Goal: Task Accomplishment & Management: Manage account settings

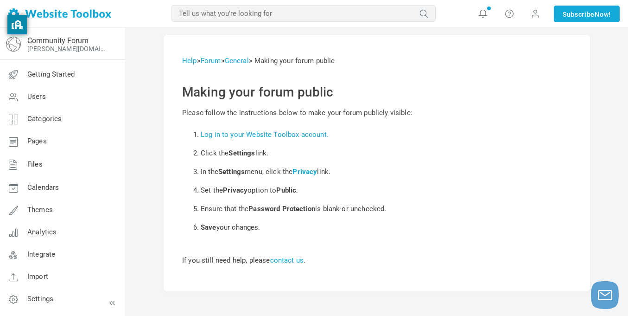
click at [456, 203] on li "Ensure that the Password Protection is blank or unchecked." at bounding box center [386, 208] width 371 height 19
click at [39, 47] on link "[PERSON_NAME][DOMAIN_NAME]" at bounding box center [67, 48] width 81 height 7
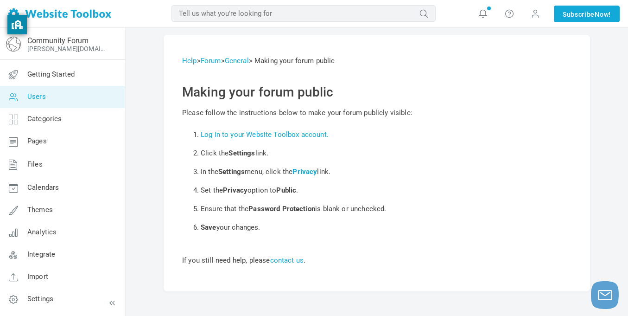
click at [68, 92] on link "Users" at bounding box center [63, 97] width 126 height 22
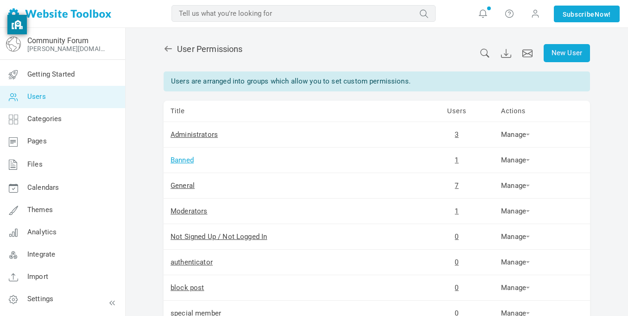
click at [186, 161] on link "Banned" at bounding box center [182, 160] width 23 height 8
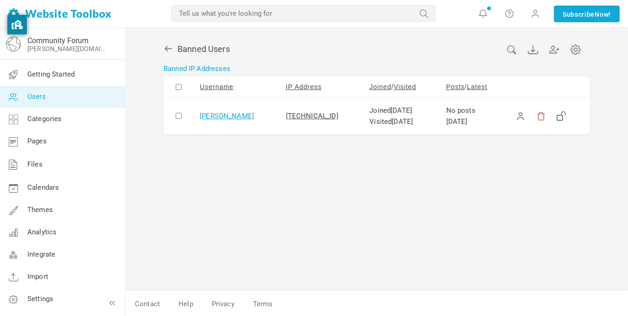
click at [202, 114] on link "[PERSON_NAME]" at bounding box center [227, 116] width 54 height 8
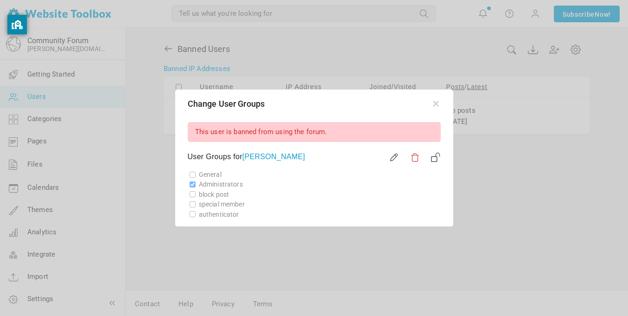
scroll to position [1, 0]
click at [441, 96] on div "Change User Groups" at bounding box center [314, 102] width 275 height 25
click at [439, 99] on button "button" at bounding box center [435, 100] width 9 height 9
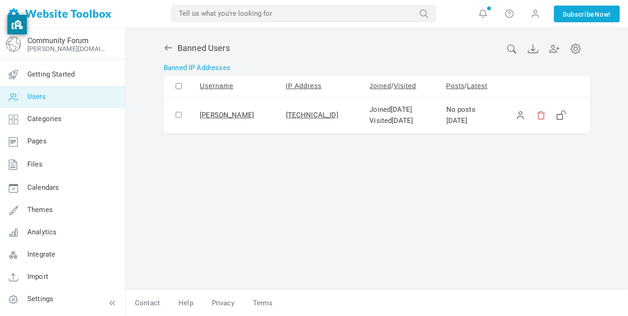
click at [391, 112] on span "Aug 18" at bounding box center [401, 109] width 21 height 8
click at [517, 115] on link at bounding box center [520, 114] width 9 height 9
click at [557, 113] on link at bounding box center [561, 114] width 9 height 9
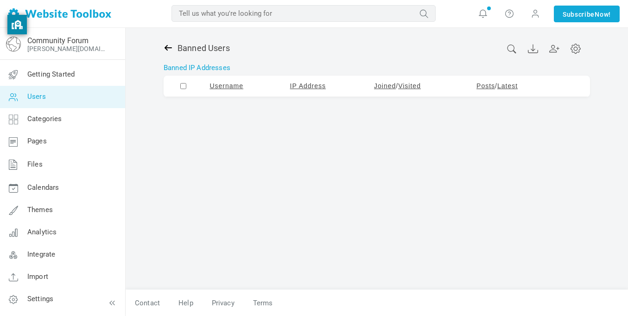
click at [168, 48] on icon at bounding box center [168, 47] width 9 height 9
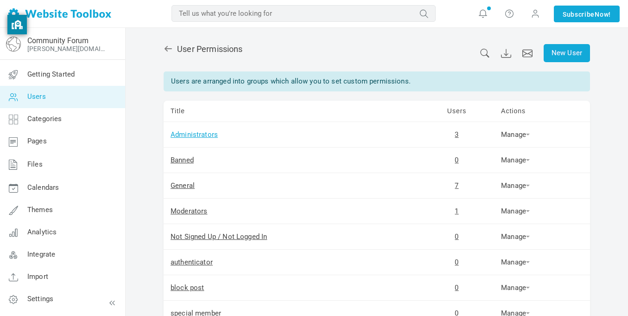
click at [198, 134] on link "Administrators" at bounding box center [194, 134] width 47 height 8
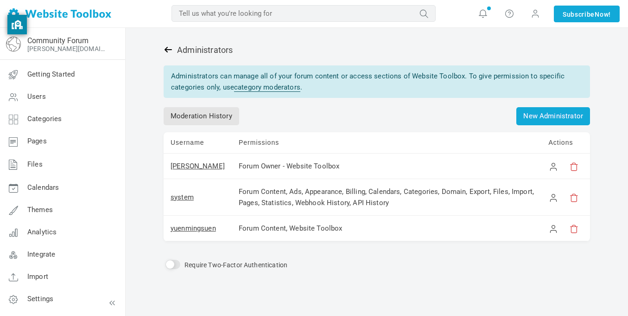
click at [164, 51] on icon at bounding box center [168, 49] width 9 height 9
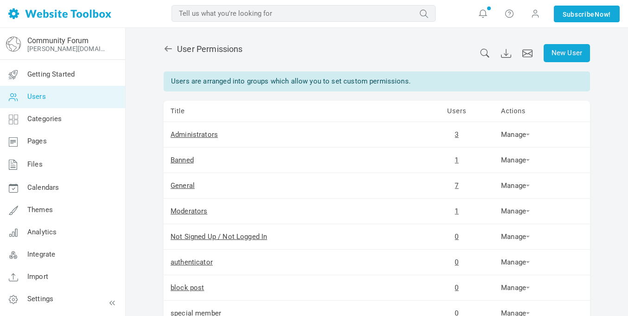
scroll to position [96, 0]
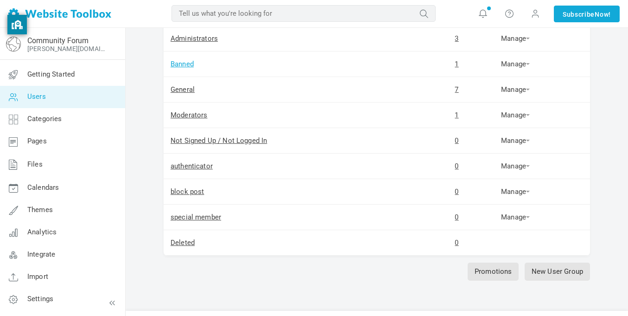
click at [182, 65] on link "Banned" at bounding box center [182, 64] width 23 height 8
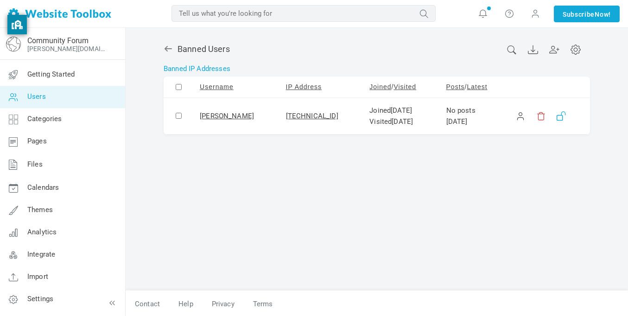
click at [557, 113] on link at bounding box center [561, 115] width 9 height 9
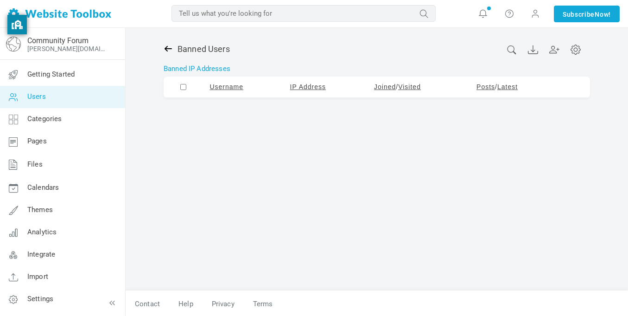
click at [170, 48] on icon at bounding box center [168, 48] width 9 height 9
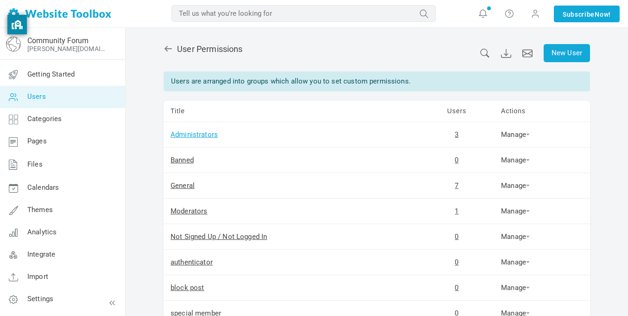
click at [208, 136] on link "Administrators" at bounding box center [194, 134] width 47 height 8
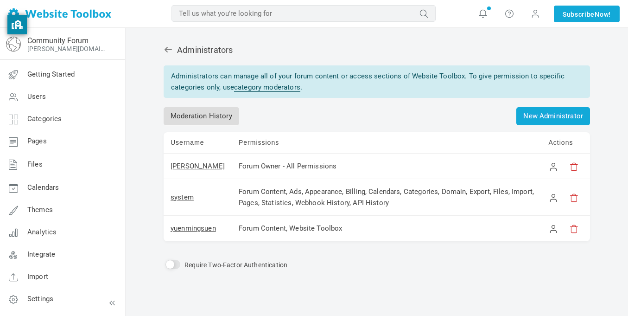
click at [213, 120] on link "Moderation History" at bounding box center [202, 116] width 76 height 18
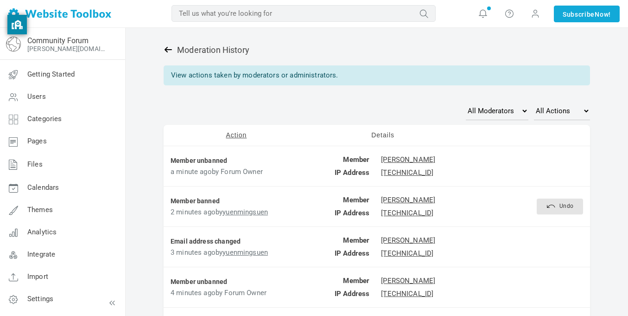
click at [167, 49] on icon at bounding box center [168, 49] width 9 height 9
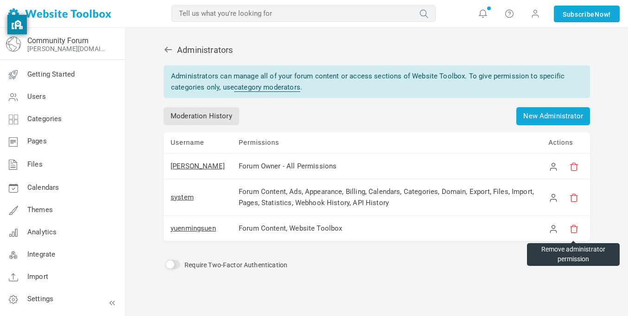
click at [575, 229] on link at bounding box center [573, 228] width 9 height 9
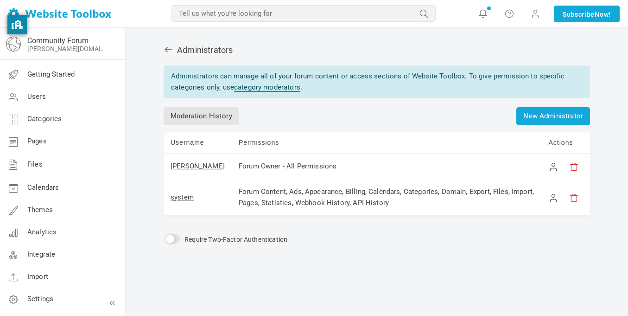
click at [161, 50] on div "Administrators Administrators can manage all of your forum content or access se…" at bounding box center [377, 177] width 440 height 285
click at [170, 52] on icon at bounding box center [168, 49] width 9 height 9
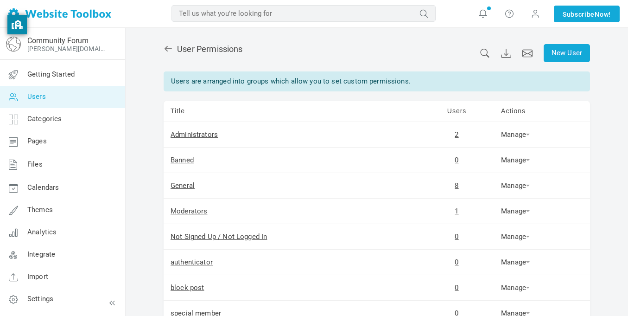
scroll to position [117, 0]
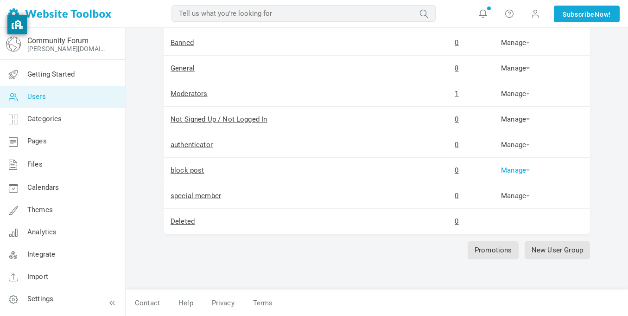
click at [503, 169] on link "Manage" at bounding box center [515, 170] width 29 height 8
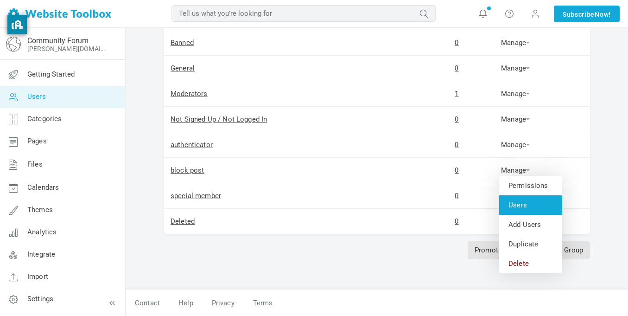
click at [513, 202] on link "Users" at bounding box center [530, 204] width 63 height 19
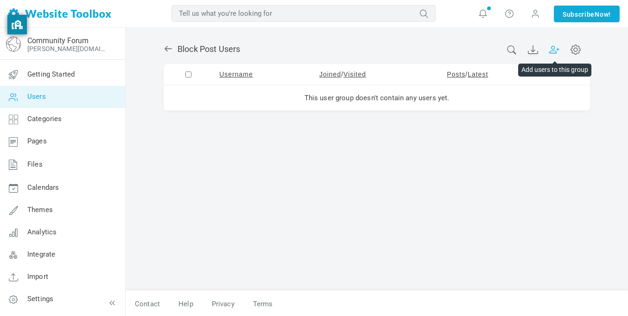
click at [550, 48] on icon at bounding box center [554, 49] width 10 height 10
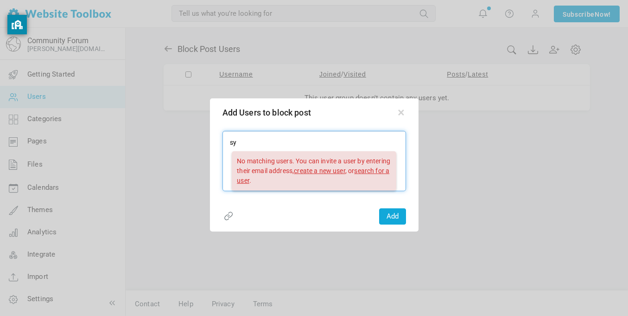
type input "s"
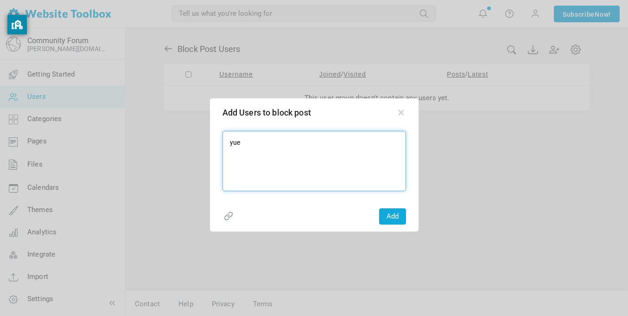
type input "yuen"
type input "yuenmingsuen"
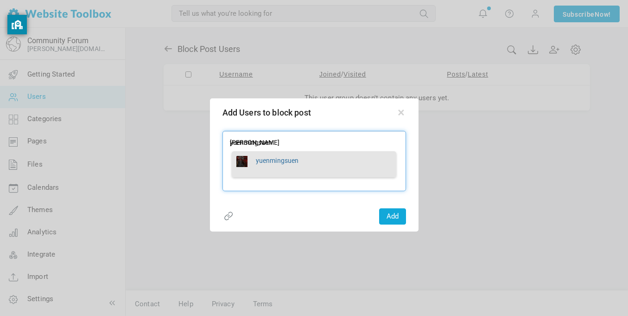
click at [273, 164] on span "yuenmingsuen" at bounding box center [277, 161] width 43 height 10
type textarea "yuenmingsuen"
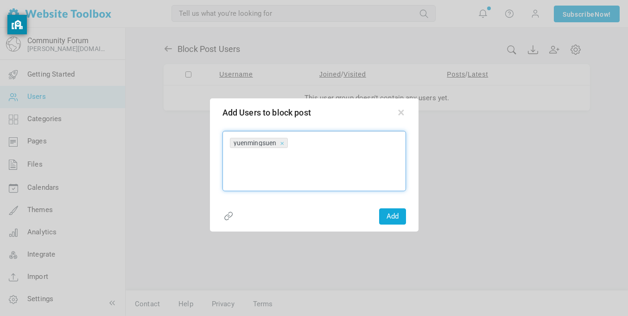
click at [390, 217] on button "Add" at bounding box center [392, 216] width 27 height 16
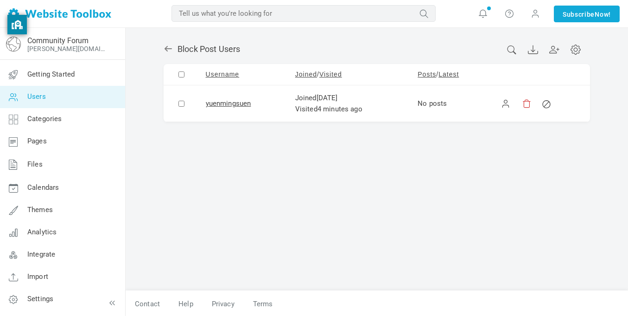
click at [181, 101] on input "checkbox" at bounding box center [181, 104] width 6 height 6
checkbox input "true"
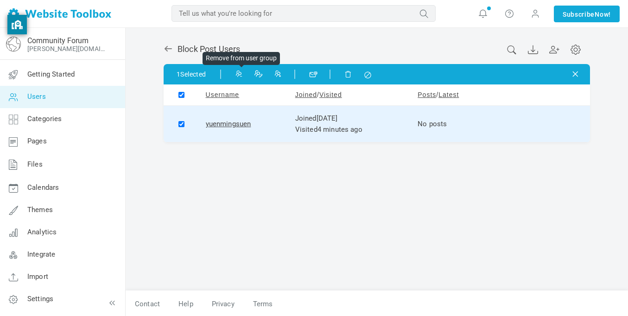
click at [240, 74] on icon at bounding box center [238, 73] width 6 height 6
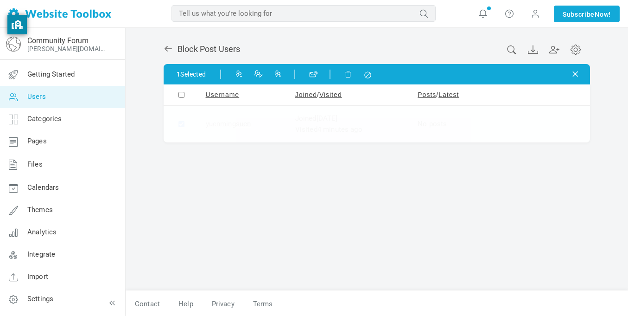
checkbox input "false"
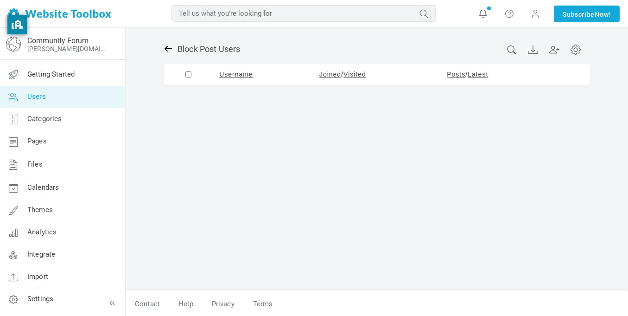
click at [172, 51] on icon at bounding box center [168, 48] width 9 height 9
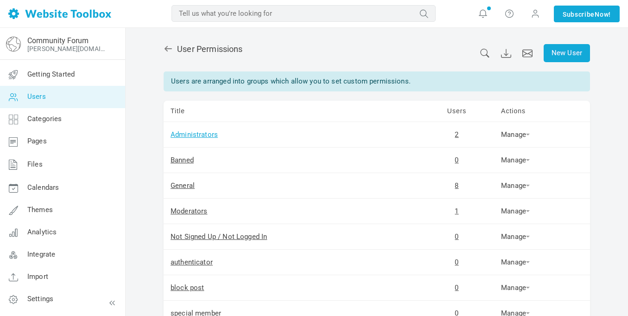
click at [208, 133] on link "Administrators" at bounding box center [194, 134] width 47 height 8
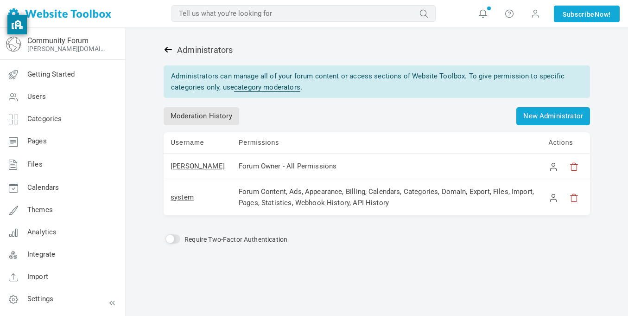
click at [167, 53] on icon at bounding box center [168, 49] width 9 height 9
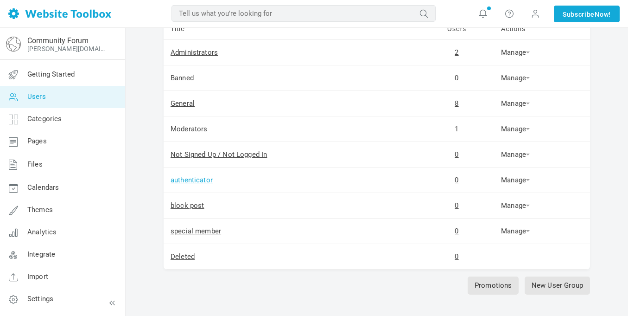
scroll to position [82, 0]
click at [182, 103] on link "General" at bounding box center [183, 103] width 24 height 8
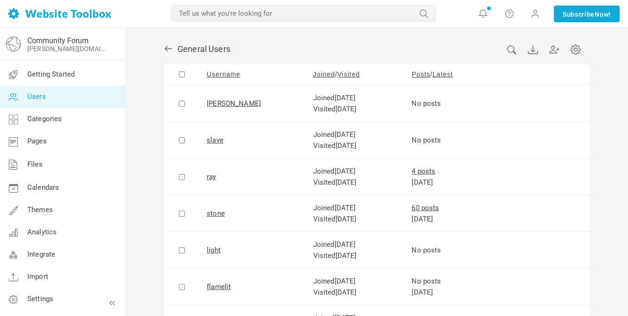
scroll to position [112, 0]
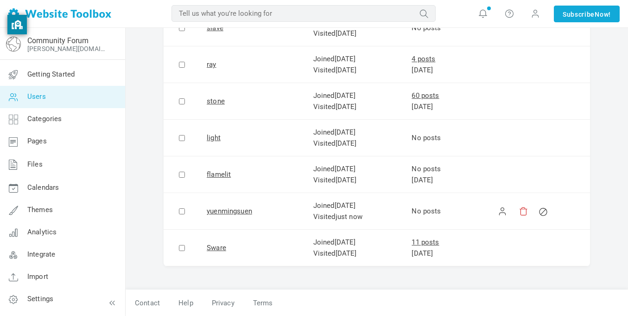
click at [182, 210] on input "checkbox" at bounding box center [182, 211] width 6 height 6
checkbox input "true"
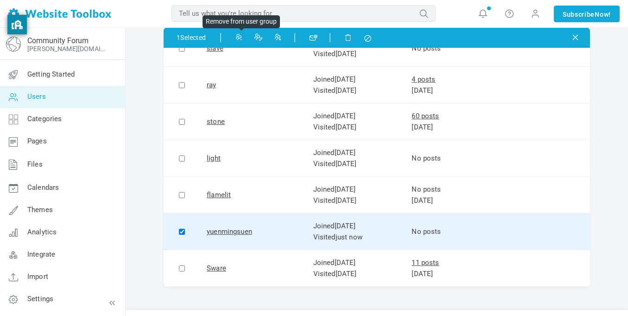
click at [241, 39] on icon at bounding box center [238, 36] width 6 height 6
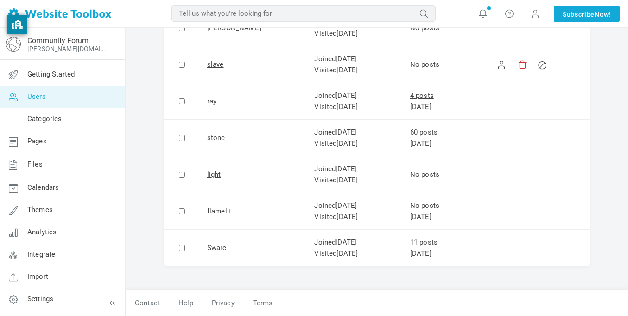
scroll to position [0, 0]
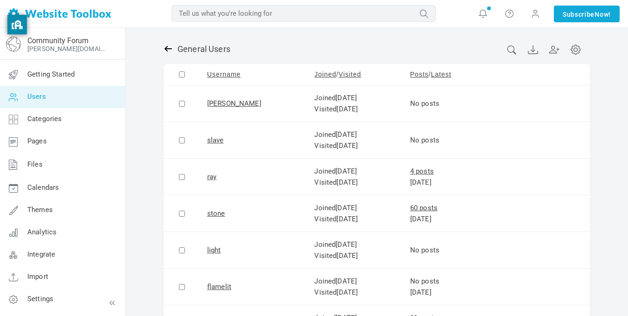
click at [168, 51] on icon at bounding box center [168, 48] width 9 height 9
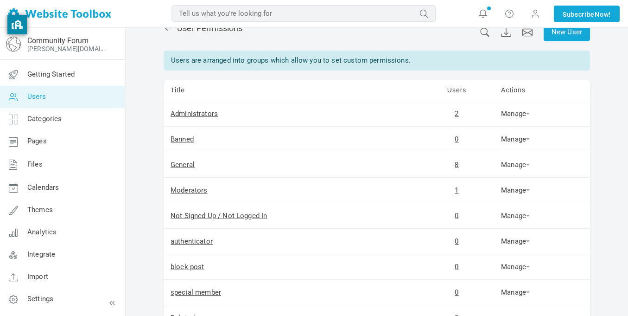
scroll to position [38, 0]
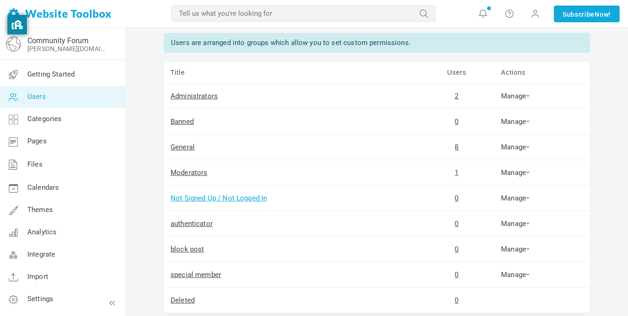
click at [228, 200] on link "Not Signed Up / Not Logged In" at bounding box center [219, 198] width 96 height 8
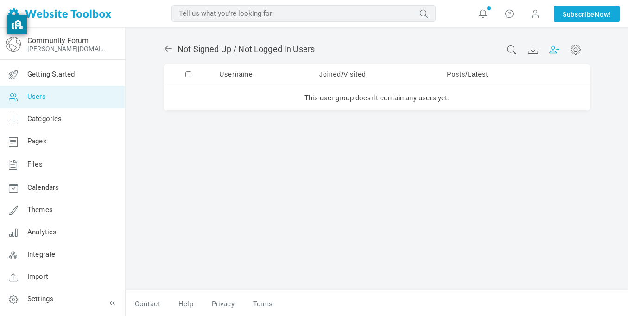
click at [550, 53] on icon at bounding box center [553, 50] width 8 height 8
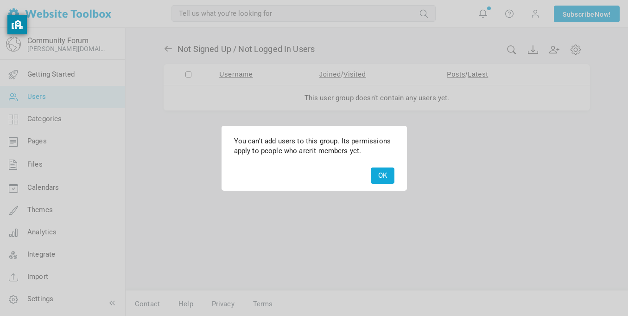
click at [372, 180] on button "OK" at bounding box center [383, 175] width 24 height 16
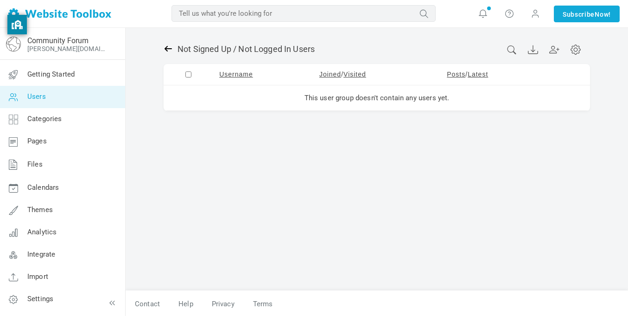
click at [167, 48] on icon at bounding box center [168, 48] width 9 height 9
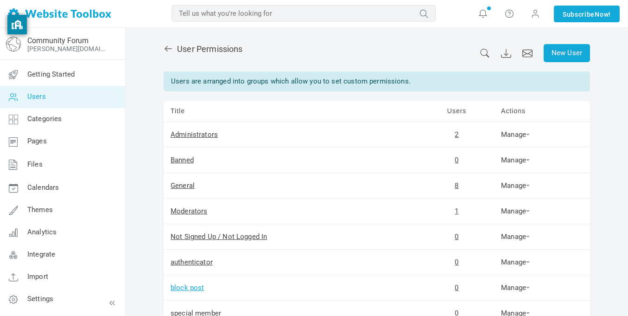
scroll to position [117, 0]
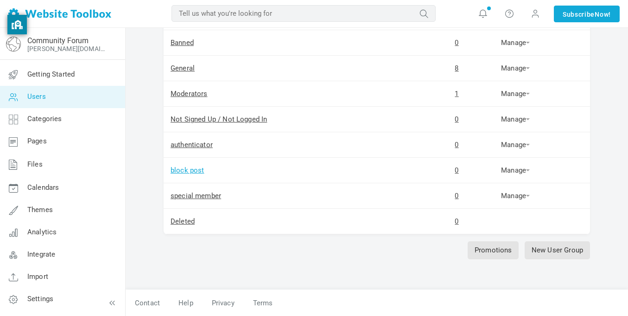
click at [176, 172] on link "block post" at bounding box center [188, 170] width 34 height 8
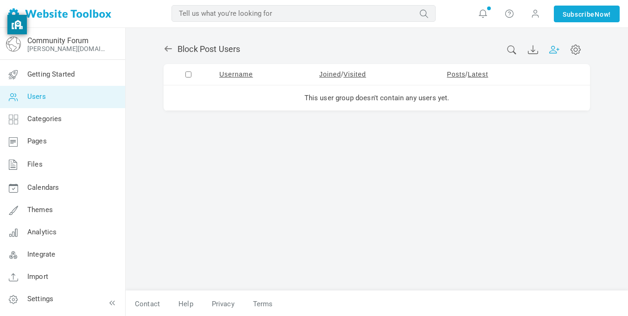
click at [552, 51] on icon at bounding box center [553, 50] width 8 height 8
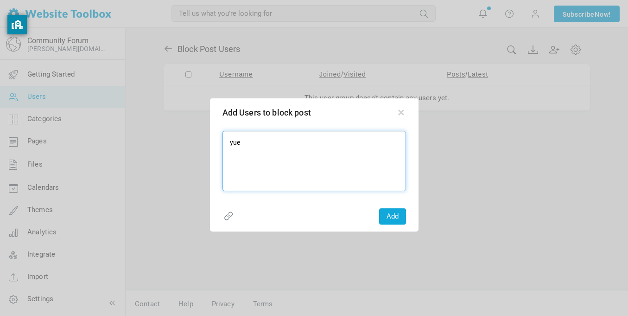
type input "yuen"
type input "yuenmingsuen"
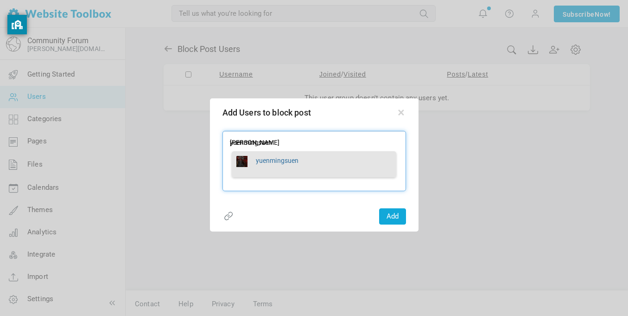
click at [269, 152] on div "yuenmingsuen" at bounding box center [314, 164] width 164 height 26
type textarea "yuenmingsuen"
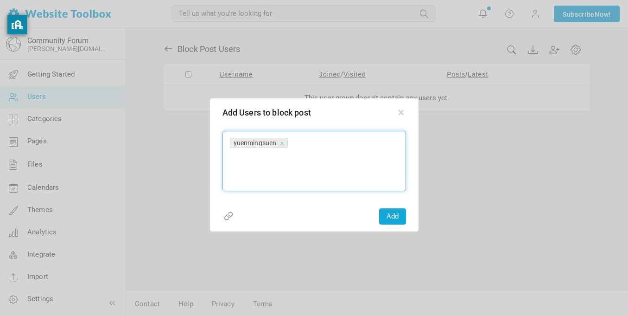
click at [385, 219] on button "Add" at bounding box center [392, 216] width 27 height 16
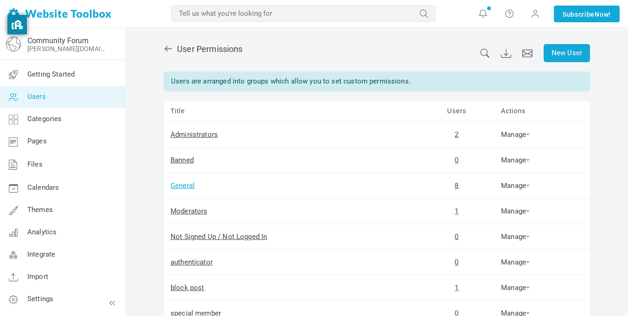
click at [186, 186] on link "General" at bounding box center [183, 185] width 24 height 8
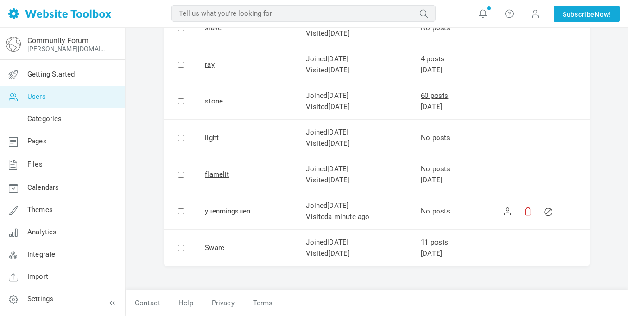
scroll to position [112, 0]
click at [182, 213] on input "checkbox" at bounding box center [181, 211] width 6 height 6
checkbox input "true"
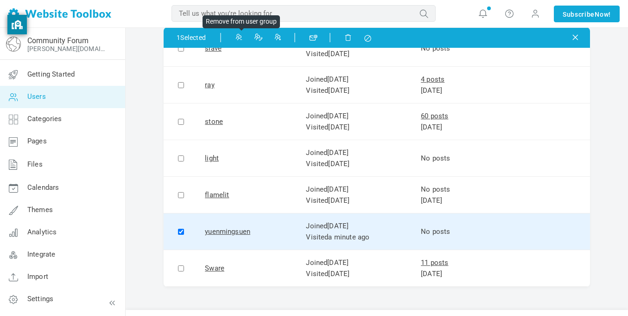
click at [240, 38] on icon at bounding box center [238, 36] width 6 height 6
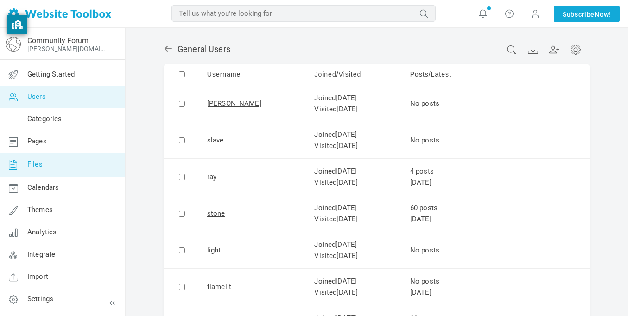
scroll to position [76, 0]
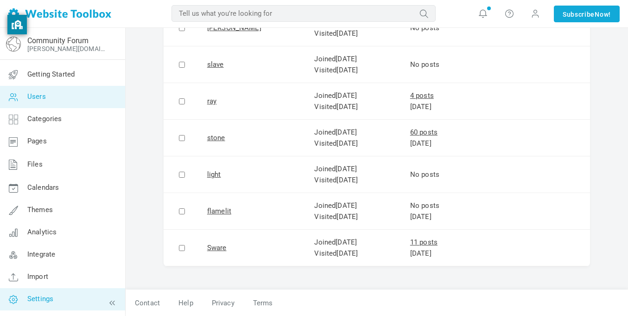
click at [72, 304] on link "Settings" at bounding box center [63, 299] width 126 height 22
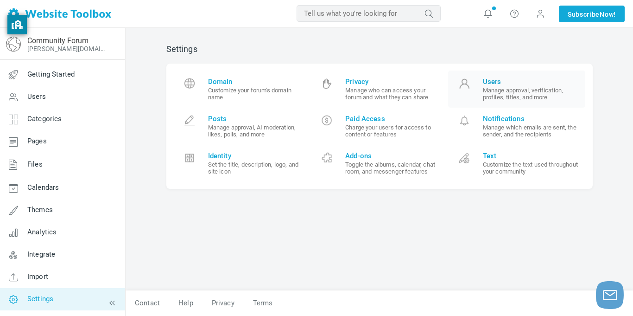
click at [510, 103] on link "Users Manage approval, verification, profiles, titles, and more" at bounding box center [517, 88] width 138 height 37
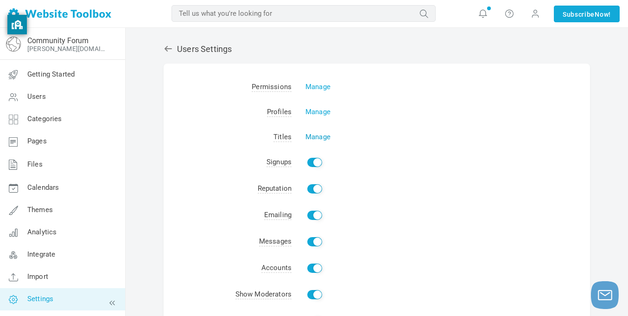
click at [315, 135] on link "Manage" at bounding box center [317, 137] width 25 height 8
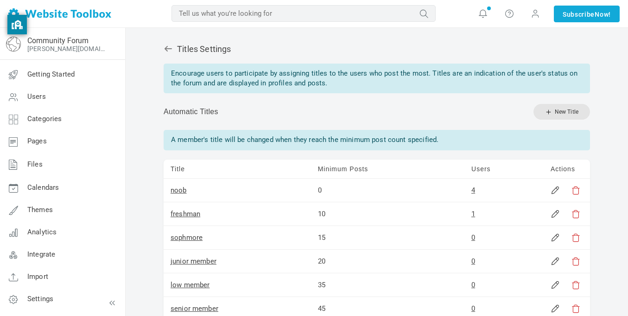
scroll to position [332, 0]
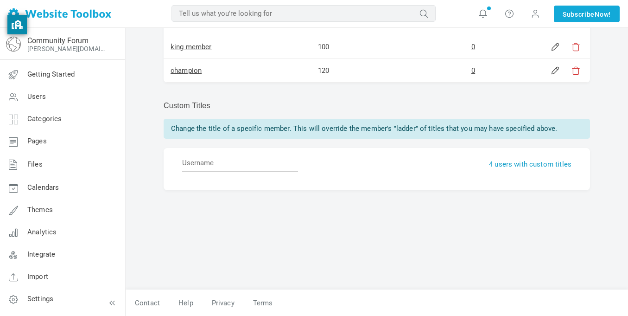
click at [536, 162] on link "4 users with custom titles" at bounding box center [530, 164] width 82 height 8
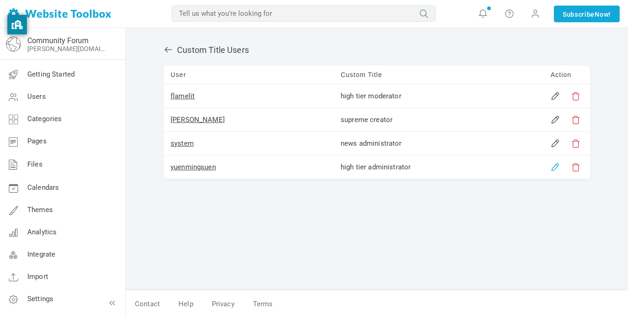
click at [551, 168] on link at bounding box center [554, 166] width 9 height 9
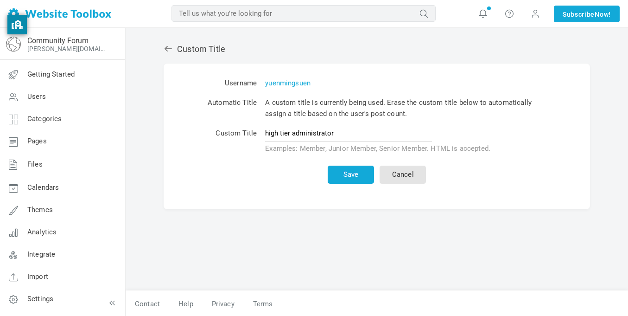
click at [355, 135] on input "high tier administrator" at bounding box center [348, 133] width 167 height 18
type input "h"
type input "(do not banned [PERSON_NAME] is not allow you suspend)"
click at [349, 174] on button "Save" at bounding box center [351, 174] width 46 height 18
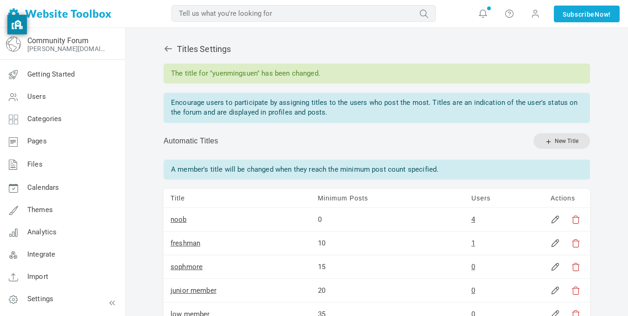
scroll to position [362, 0]
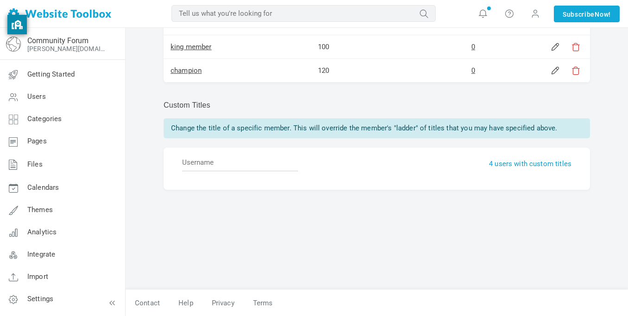
click at [510, 165] on link "4 users with custom titles" at bounding box center [530, 163] width 82 height 8
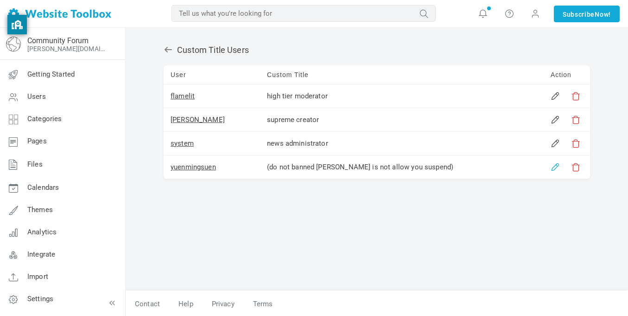
click at [554, 165] on link at bounding box center [554, 166] width 9 height 9
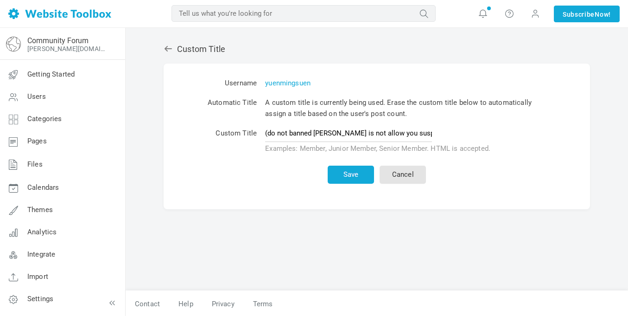
drag, startPoint x: 416, startPoint y: 132, endPoint x: 207, endPoint y: 152, distance: 210.4
click at [207, 152] on tr "Custom Title (do not banned [PERSON_NAME] is not allow you suspend) Examples: M…" at bounding box center [377, 141] width 346 height 34
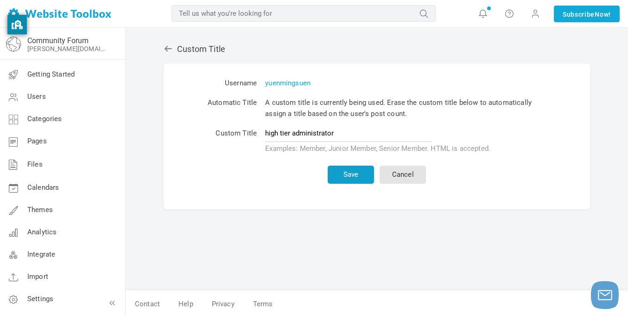
type input "high tier administrator"
click at [337, 174] on button "Save" at bounding box center [351, 174] width 46 height 18
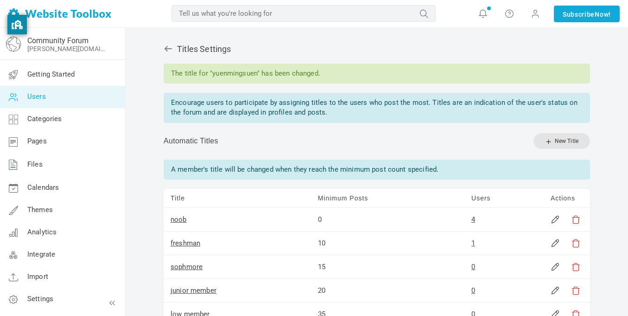
click at [74, 95] on link "Users" at bounding box center [63, 97] width 126 height 22
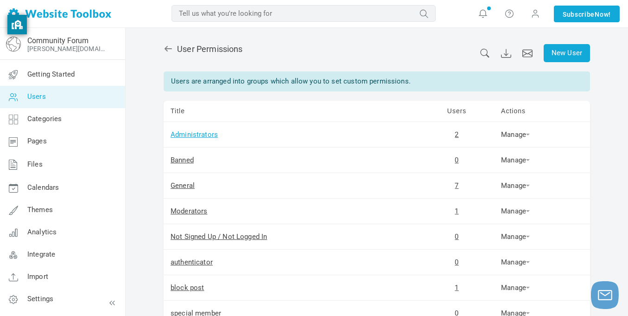
click at [202, 137] on link "Administrators" at bounding box center [194, 134] width 47 height 8
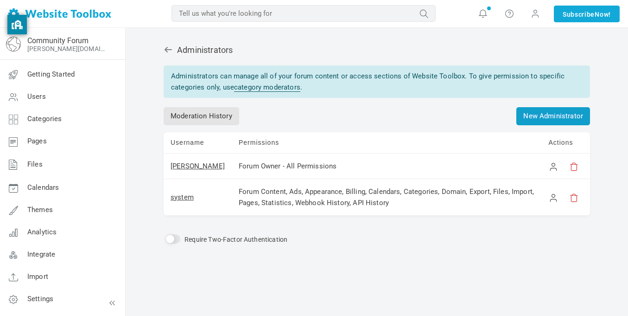
click at [538, 110] on link "New Administrator" at bounding box center [553, 116] width 74 height 18
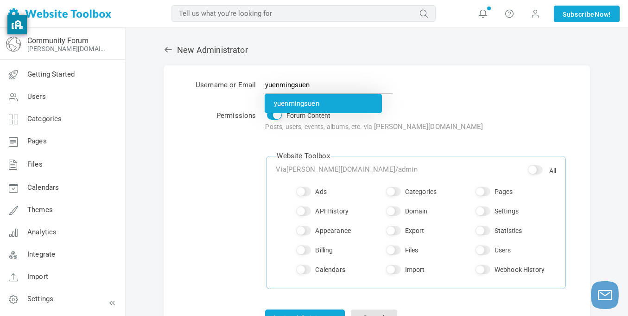
click at [299, 103] on li "yuenmingsuen" at bounding box center [323, 103] width 117 height 19
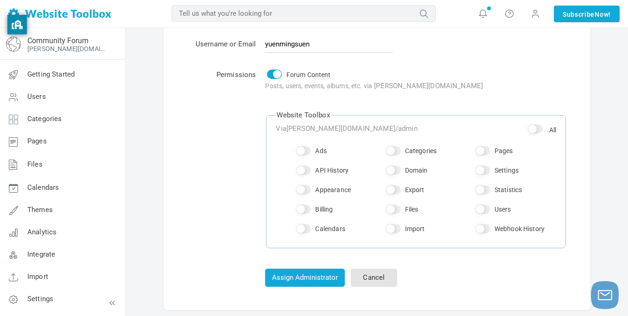
scroll to position [44, 0]
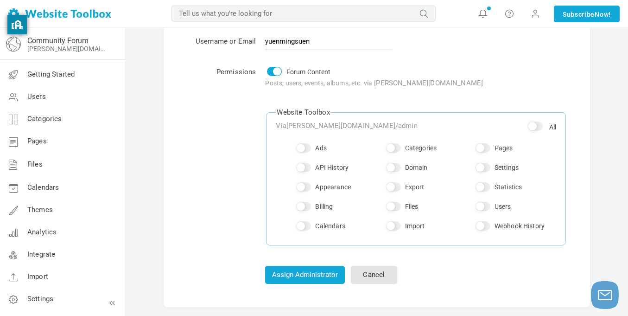
type input "yuenmingsuen"
click at [535, 123] on input "All" at bounding box center [535, 125] width 15 height 9
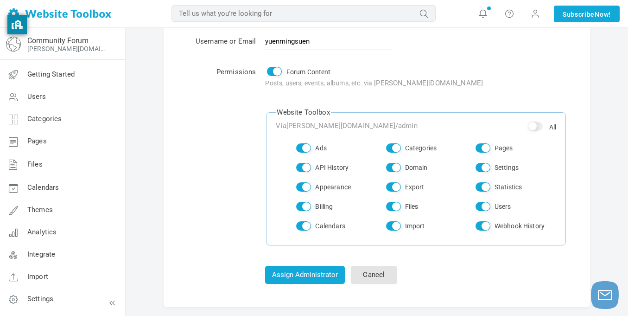
checkbox input "true"
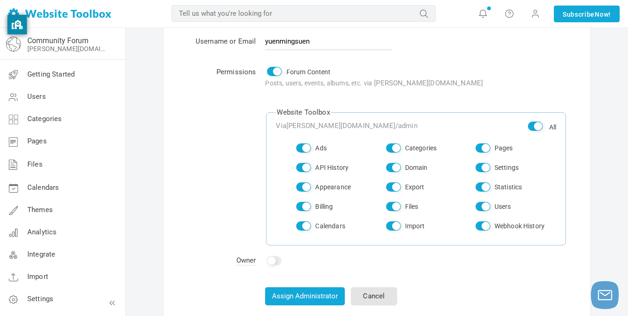
checkbox input "true"
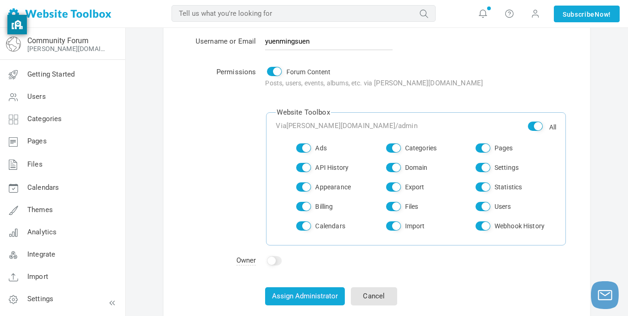
checkbox input "true"
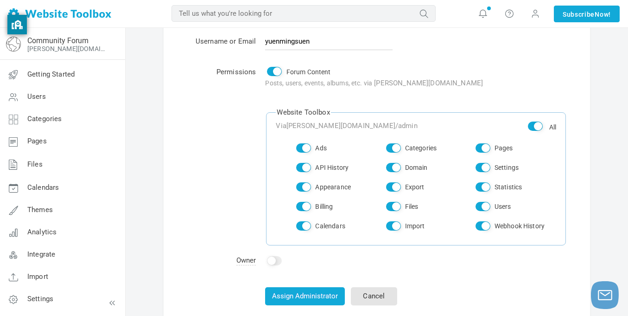
checkbox input "true"
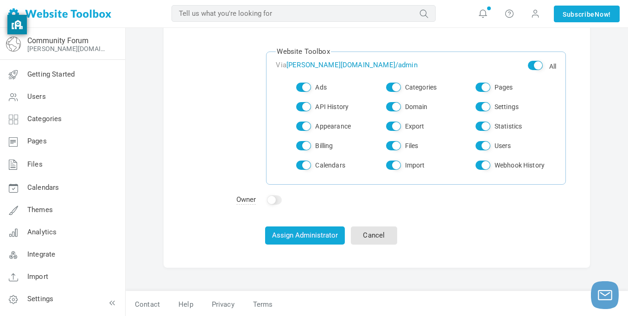
scroll to position [106, 0]
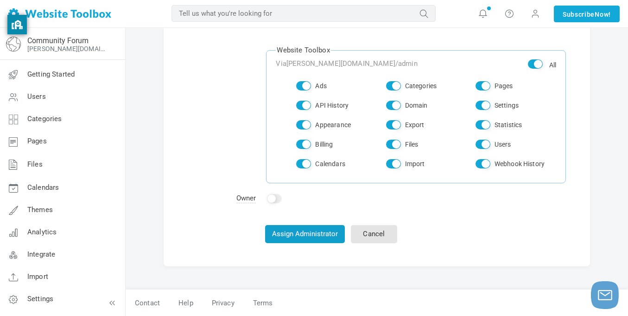
click at [312, 236] on button "Assign Administrator" at bounding box center [305, 234] width 80 height 18
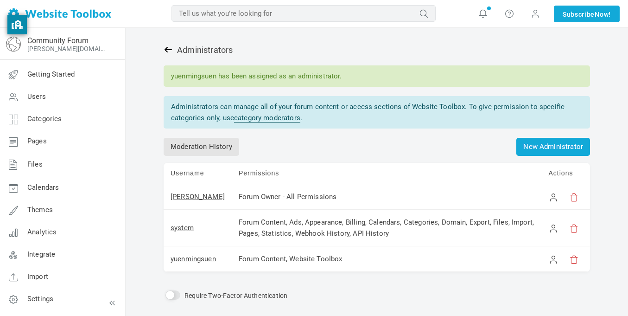
click at [170, 51] on icon at bounding box center [168, 49] width 9 height 9
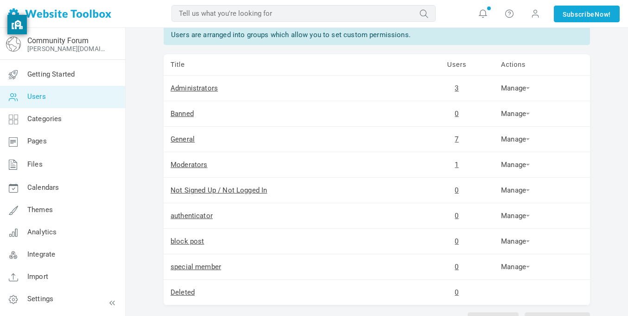
scroll to position [45, 0]
click at [193, 242] on link "block post" at bounding box center [188, 242] width 34 height 8
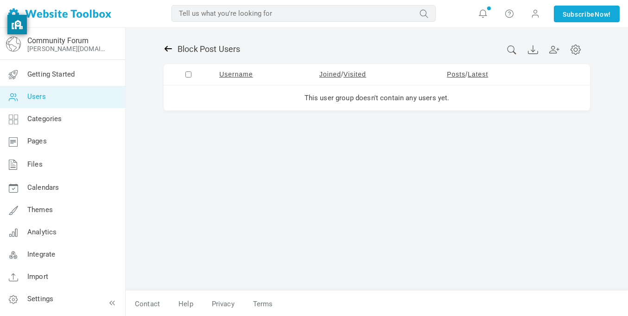
click at [166, 51] on icon at bounding box center [167, 49] width 7 height 6
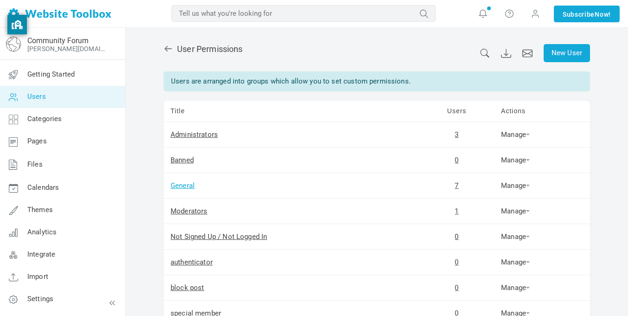
click at [187, 187] on link "General" at bounding box center [183, 185] width 24 height 8
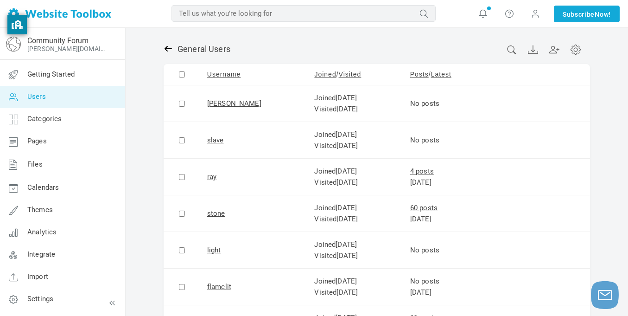
click at [166, 46] on icon at bounding box center [168, 48] width 9 height 9
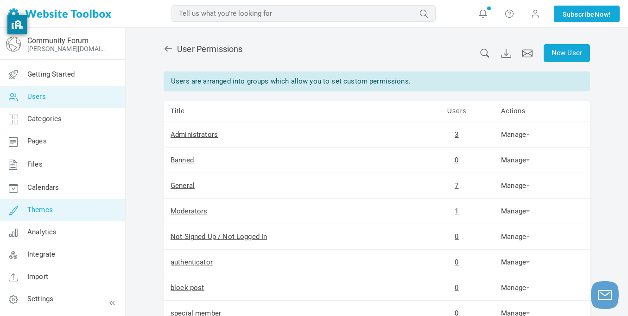
click at [51, 214] on link "Themes" at bounding box center [63, 210] width 126 height 22
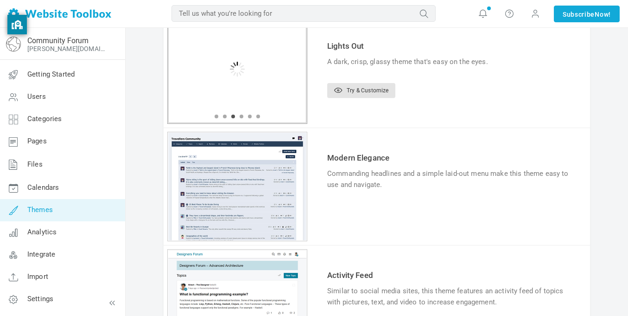
scroll to position [438, 0]
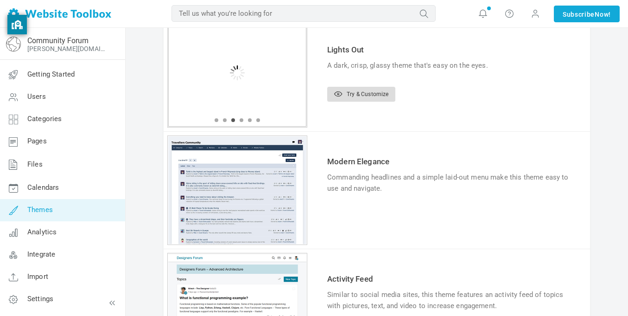
click at [371, 96] on link "Try & Customize" at bounding box center [361, 94] width 68 height 15
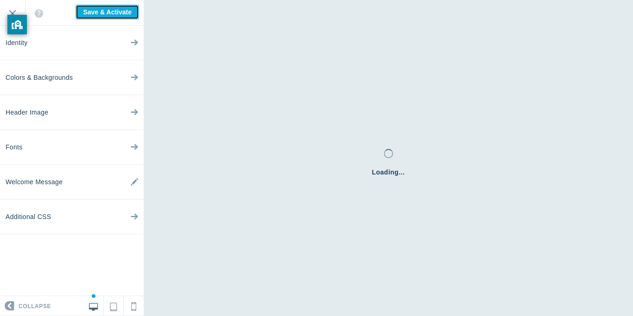
click at [100, 11] on input "Save & Activate" at bounding box center [107, 12] width 63 height 15
type input "Saving..."
